Goal: Information Seeking & Learning: Learn about a topic

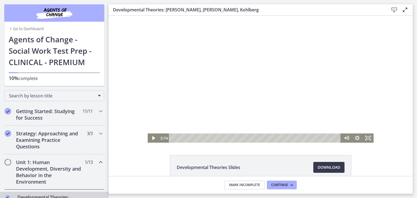
scroll to position [109, 0]
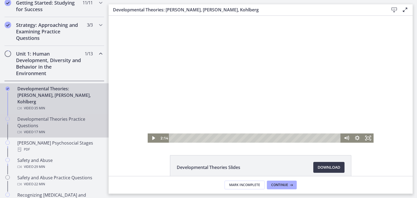
drag, startPoint x: 79, startPoint y: 112, endPoint x: 82, endPoint y: 111, distance: 2.9
click at [79, 116] on div "Developmental Theories Practice Questions Video · 17 min" at bounding box center [59, 126] width 85 height 20
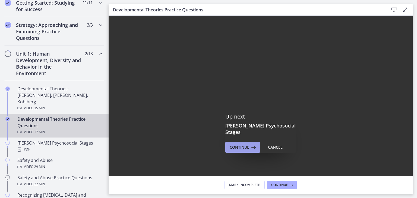
click at [236, 145] on span "Continue" at bounding box center [240, 147] width 20 height 7
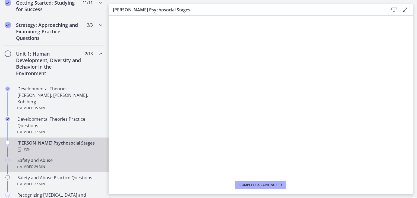
click at [42, 157] on div "Safety and Abuse Video · 29 min" at bounding box center [59, 163] width 85 height 13
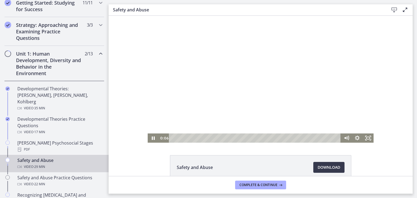
click at [222, 87] on div at bounding box center [261, 79] width 226 height 127
click at [250, 58] on div at bounding box center [261, 79] width 226 height 127
click at [367, 138] on icon "Fullscreen" at bounding box center [367, 138] width 13 height 11
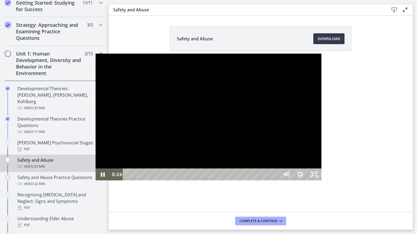
click at [228, 150] on div at bounding box center [208, 117] width 226 height 127
drag, startPoint x: 346, startPoint y: 87, endPoint x: 342, endPoint y: 97, distance: 11.2
click at [321, 97] on div at bounding box center [208, 117] width 226 height 127
click at [321, 113] on div at bounding box center [208, 117] width 226 height 127
click at [321, 95] on div at bounding box center [208, 117] width 226 height 127
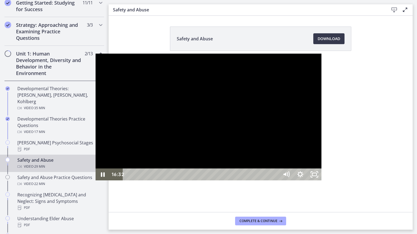
click at [320, 94] on div at bounding box center [208, 117] width 226 height 127
click at [319, 106] on div at bounding box center [208, 117] width 226 height 127
click at [247, 81] on div at bounding box center [208, 117] width 226 height 127
click at [321, 181] on icon "Unfullscreen" at bounding box center [314, 175] width 14 height 12
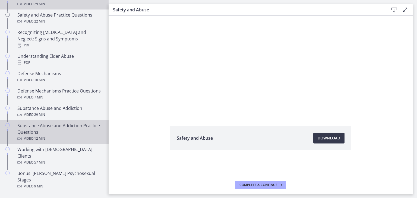
scroll to position [298, 0]
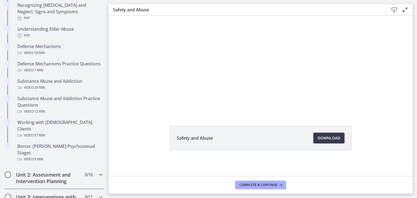
click at [98, 171] on icon "Chapters" at bounding box center [100, 174] width 7 height 7
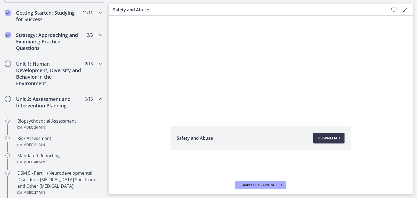
scroll to position [81, 0]
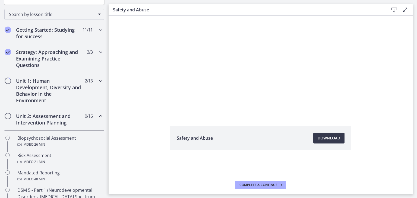
click at [98, 82] on icon "Chapters" at bounding box center [100, 81] width 7 height 7
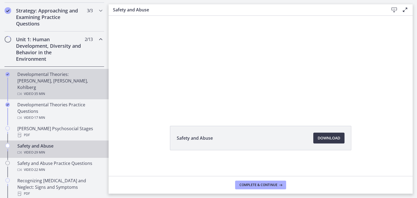
scroll to position [136, 0]
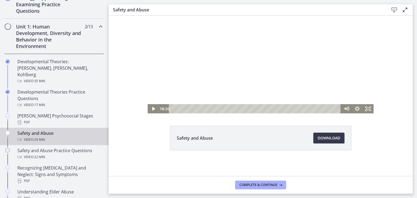
click at [220, 78] on div at bounding box center [261, 49] width 226 height 127
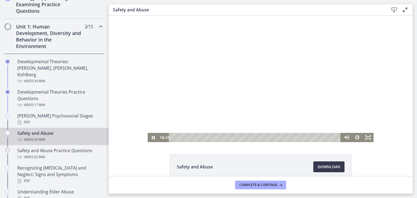
scroll to position [0, 0]
drag, startPoint x: 365, startPoint y: 135, endPoint x: 474, endPoint y: 174, distance: 115.4
click at [365, 135] on icon "Fullscreen" at bounding box center [367, 137] width 11 height 9
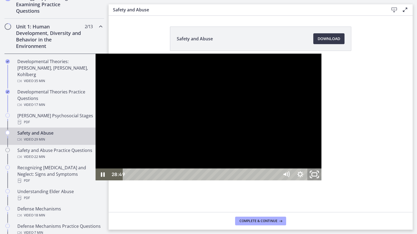
click at [317, 176] on rect "Unfullscreen" at bounding box center [314, 174] width 5 height 3
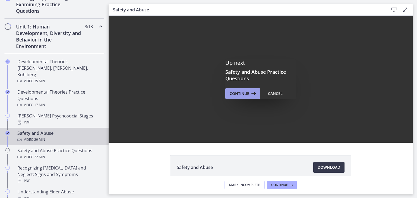
click at [237, 88] on button "Continue" at bounding box center [242, 93] width 35 height 11
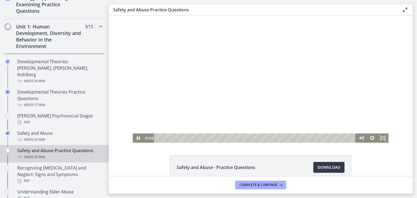
click at [225, 69] on div at bounding box center [261, 79] width 256 height 127
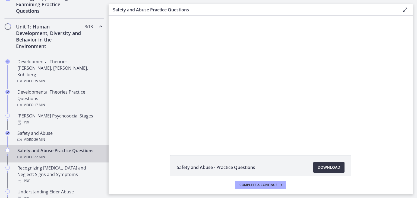
click at [322, 166] on span "Download Opens in a new window" at bounding box center [328, 167] width 23 height 7
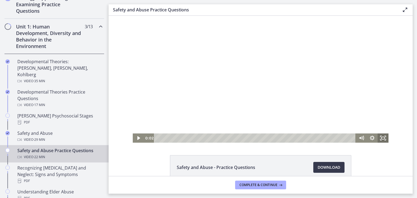
click at [381, 139] on rect "Fullscreen" at bounding box center [382, 138] width 3 height 2
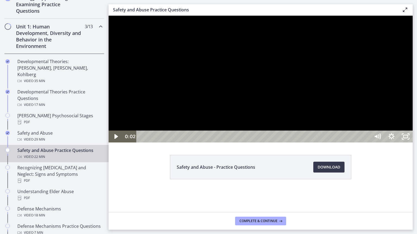
click at [237, 143] on div at bounding box center [261, 79] width 304 height 127
click at [414, 144] on icon "Unfullscreen" at bounding box center [405, 137] width 17 height 14
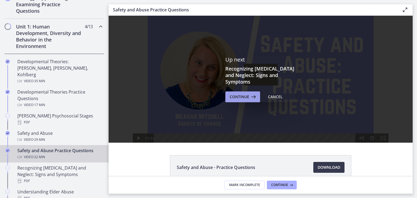
click at [237, 94] on span "Continue" at bounding box center [240, 97] width 20 height 7
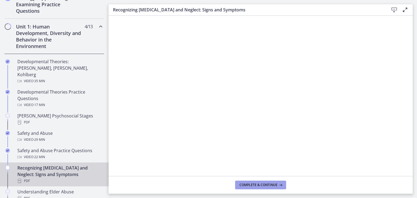
click at [253, 183] on span "Complete & continue" at bounding box center [258, 185] width 38 height 4
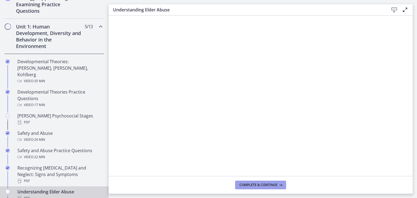
click at [258, 183] on span "Complete & continue" at bounding box center [258, 185] width 38 height 4
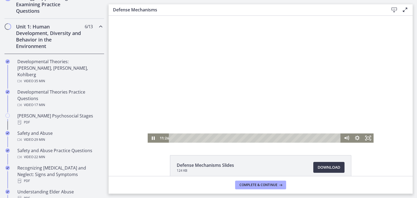
click at [191, 84] on div at bounding box center [261, 79] width 226 height 127
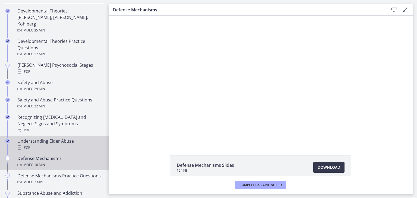
scroll to position [190, 0]
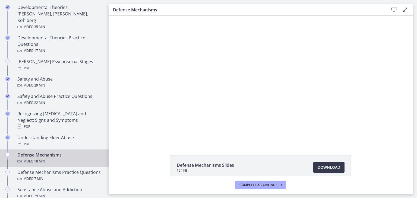
click at [40, 152] on div "Defense Mechanisms Video · 18 min" at bounding box center [59, 158] width 85 height 13
